Goal: Use online tool/utility: Utilize a website feature to perform a specific function

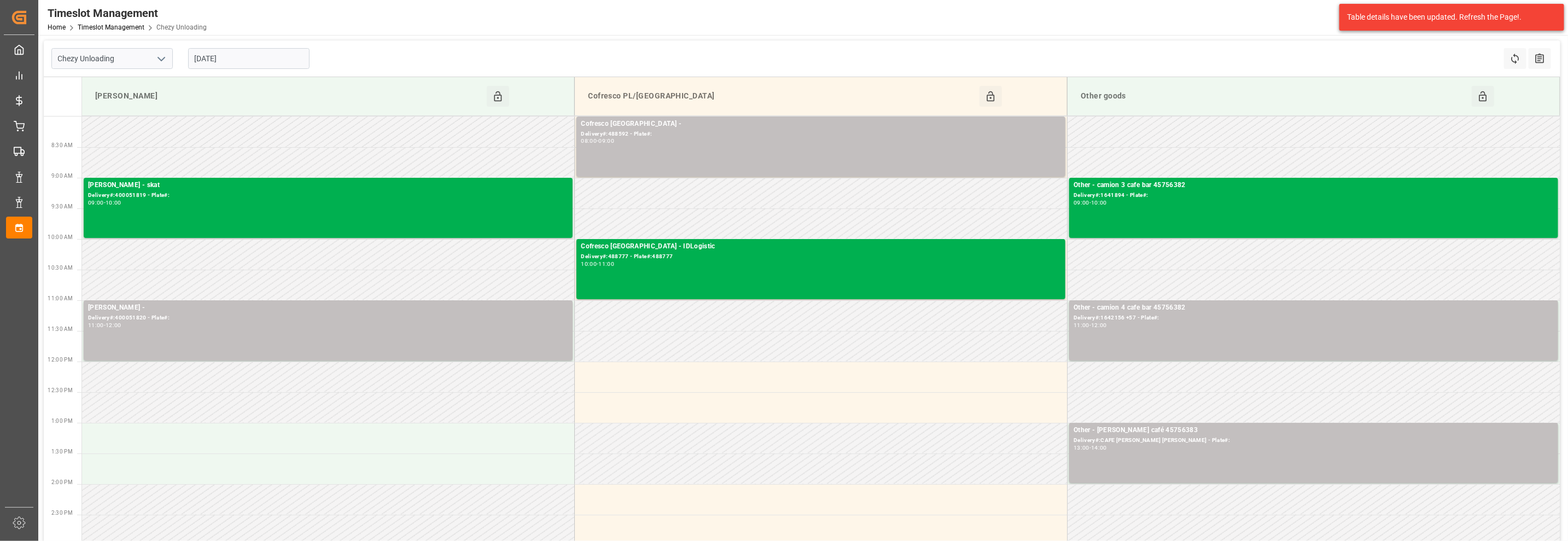
click at [162, 59] on polyline "open menu" at bounding box center [161, 59] width 7 height 3
click at [130, 88] on div "Chezy Loading" at bounding box center [112, 83] width 121 height 25
type input "Chezy Loading"
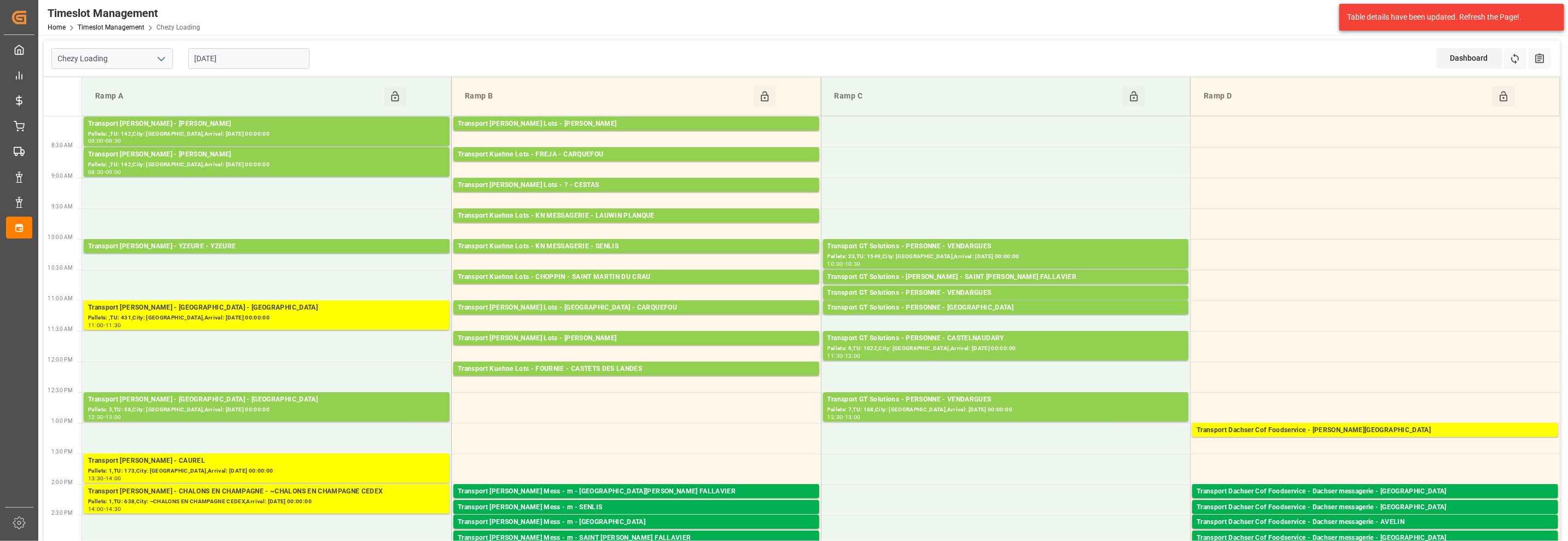
click at [243, 58] on input "[DATE]" at bounding box center [248, 58] width 121 height 21
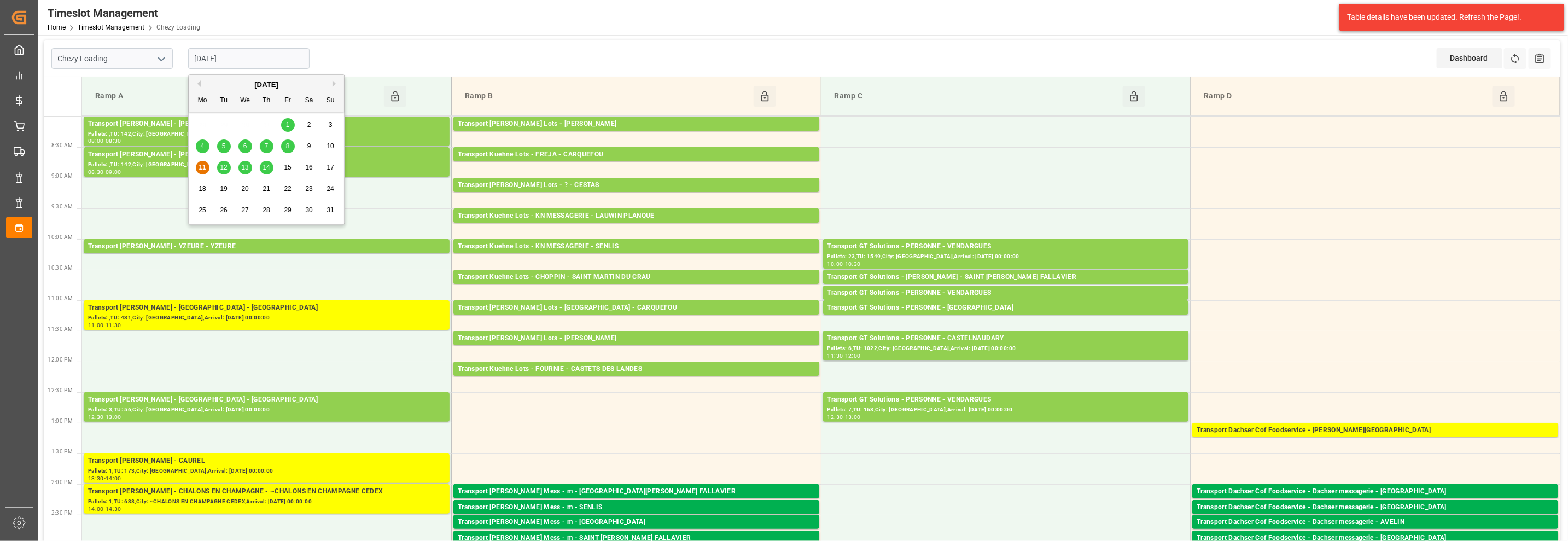
click at [223, 168] on span "12" at bounding box center [223, 168] width 7 height 8
type input "[DATE]"
